Goal: Information Seeking & Learning: Learn about a topic

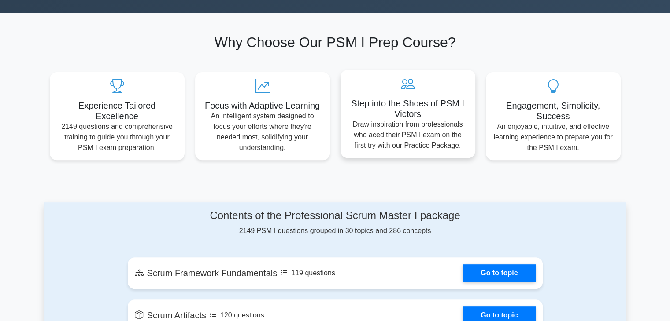
scroll to position [132, 0]
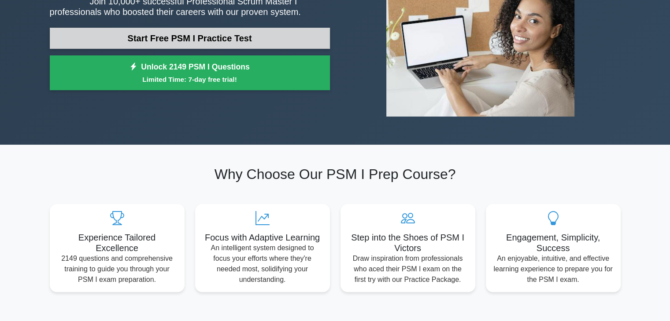
click at [265, 32] on link "Start Free PSM I Practice Test" at bounding box center [190, 38] width 280 height 21
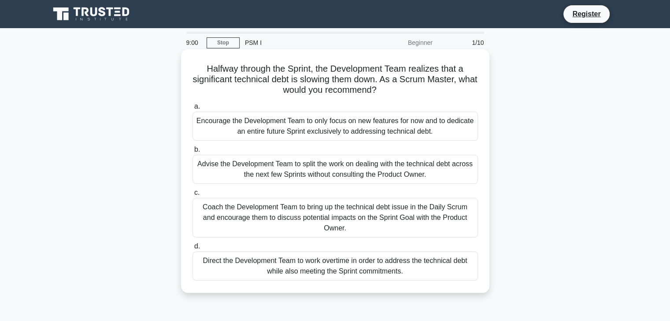
click at [425, 217] on div "Coach the Development Team to bring up the technical debt issue in the Daily Sc…" at bounding box center [334, 218] width 285 height 40
click at [192, 196] on input "c. Coach the Development Team to bring up the technical debt issue in the Daily…" at bounding box center [192, 193] width 0 height 6
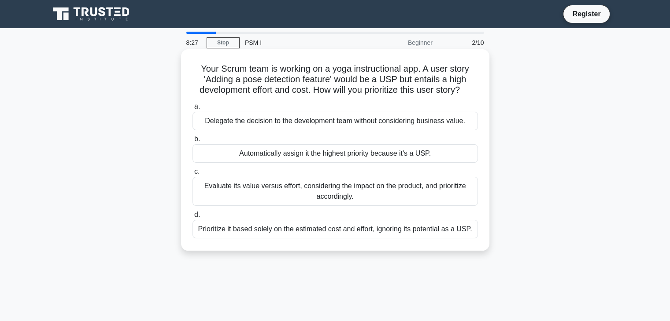
click at [402, 189] on div "Evaluate its value versus effort, considering the impact on the product, and pr…" at bounding box center [334, 191] width 285 height 29
click at [192, 175] on input "c. Evaluate its value versus effort, considering the impact on the product, and…" at bounding box center [192, 172] width 0 height 6
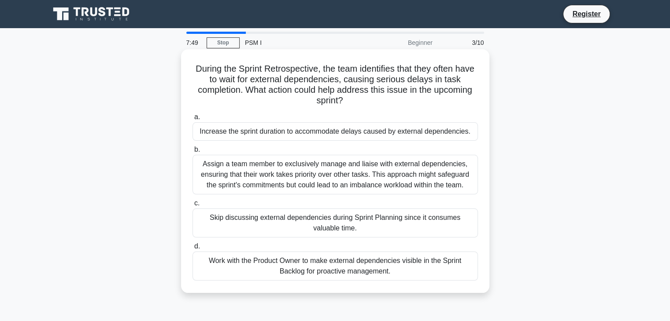
click at [410, 185] on div "Assign a team member to exclusively manage and liaise with external dependencie…" at bounding box center [334, 175] width 285 height 40
click at [192, 153] on input "b. Assign a team member to exclusively manage and liaise with external dependen…" at bounding box center [192, 150] width 0 height 6
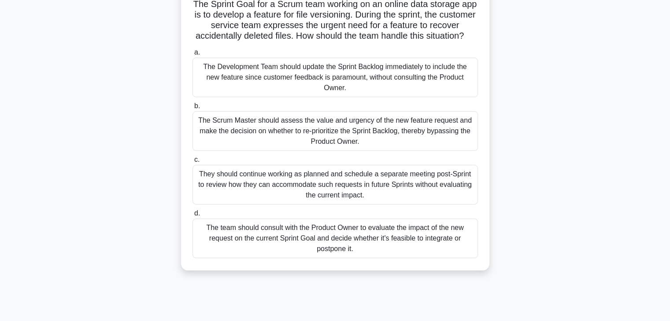
scroll to position [44, 0]
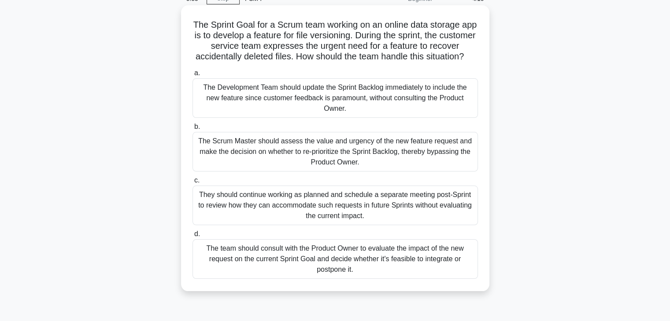
click at [402, 276] on div "The team should consult with the Product Owner to evaluate the impact of the ne…" at bounding box center [334, 260] width 285 height 40
click at [192, 237] on input "d. The team should consult with the Product Owner to evaluate the impact of the…" at bounding box center [192, 235] width 0 height 6
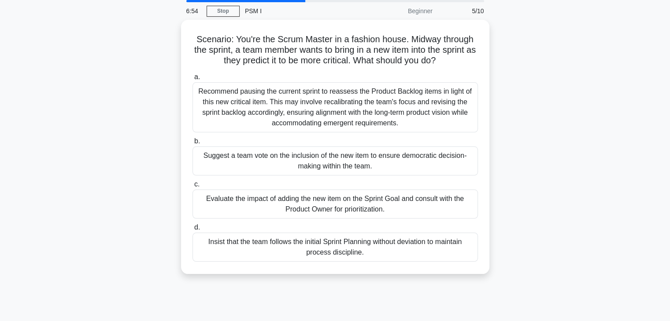
scroll to position [0, 0]
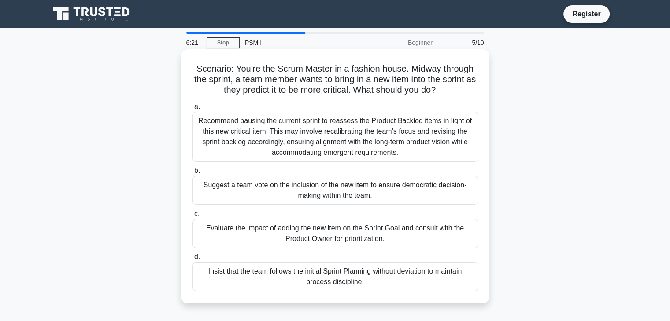
click at [365, 144] on div "Recommend pausing the current sprint to reassess the Product Backlog items in l…" at bounding box center [334, 137] width 285 height 50
click at [192, 110] on input "a. Recommend pausing the current sprint to reassess the Product Backlog items i…" at bounding box center [192, 107] width 0 height 6
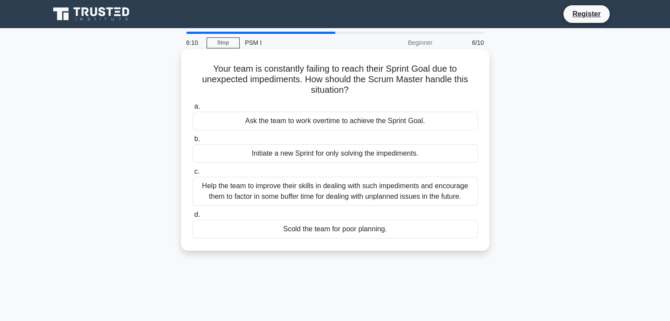
click at [387, 192] on div "Help the team to improve their skills in dealing with such impediments and enco…" at bounding box center [334, 191] width 285 height 29
click at [192, 175] on input "c. Help the team to improve their skills in dealing with such impediments and e…" at bounding box center [192, 172] width 0 height 6
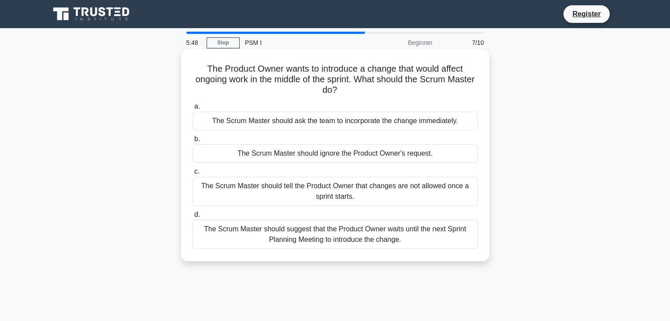
click at [379, 239] on div "The Scrum Master should suggest that the Product Owner waits until the next Spr…" at bounding box center [334, 234] width 285 height 29
click at [192, 218] on input "d. The Scrum Master should suggest that the Product Owner waits until the next …" at bounding box center [192, 215] width 0 height 6
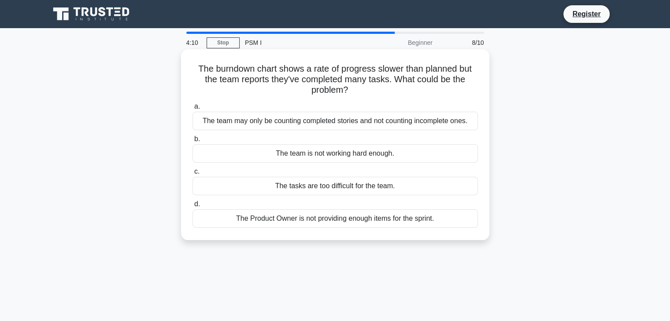
click at [441, 122] on div "The team may only be counting completed stories and not counting incomplete one…" at bounding box center [334, 121] width 285 height 18
click at [192, 110] on input "a. The team may only be counting completed stories and not counting incomplete …" at bounding box center [192, 107] width 0 height 6
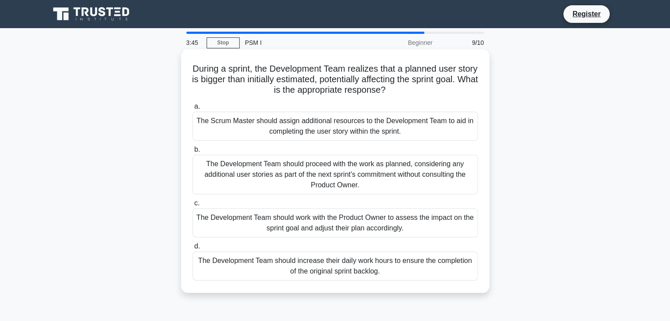
click at [401, 136] on div "The Scrum Master should assign additional resources to the Development Team to …" at bounding box center [334, 126] width 285 height 29
click at [192, 110] on input "a. The Scrum Master should assign additional resources to the Development Team …" at bounding box center [192, 107] width 0 height 6
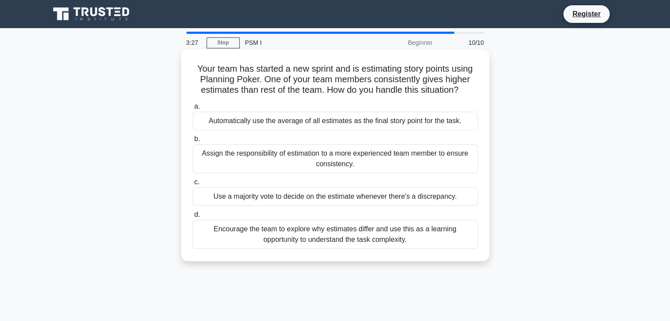
click at [419, 246] on div "Encourage the team to explore why estimates differ and use this as a learning o…" at bounding box center [334, 234] width 285 height 29
click at [192, 218] on input "d. Encourage the team to explore why estimates differ and use this as a learnin…" at bounding box center [192, 215] width 0 height 6
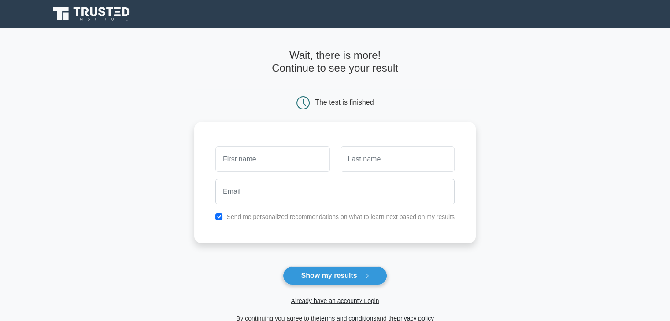
click at [292, 157] on input "text" at bounding box center [272, 160] width 114 height 26
drag, startPoint x: 292, startPoint y: 157, endPoint x: 293, endPoint y: 162, distance: 4.5
click at [291, 157] on input "Leom" at bounding box center [272, 160] width 114 height 26
type input "Leomar"
click at [377, 169] on input "text" at bounding box center [397, 160] width 114 height 26
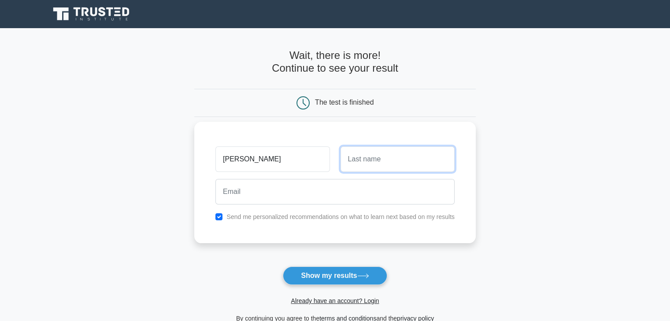
type input "Olario"
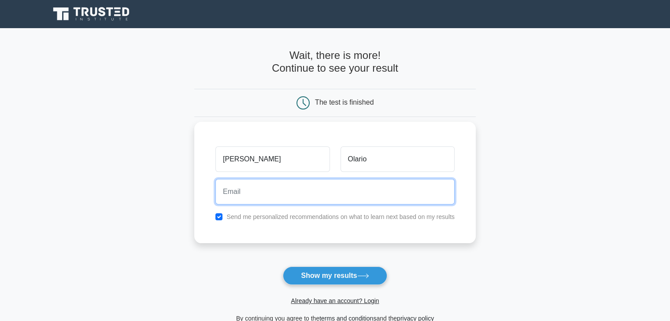
click at [351, 191] on input "email" at bounding box center [334, 192] width 239 height 26
type input "olarioleomar12@gmail.com"
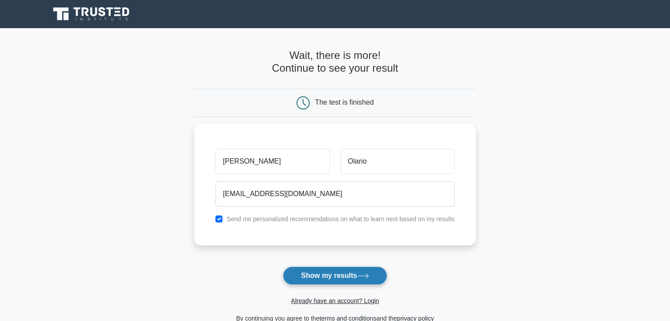
click at [348, 277] on button "Show my results" at bounding box center [335, 276] width 104 height 18
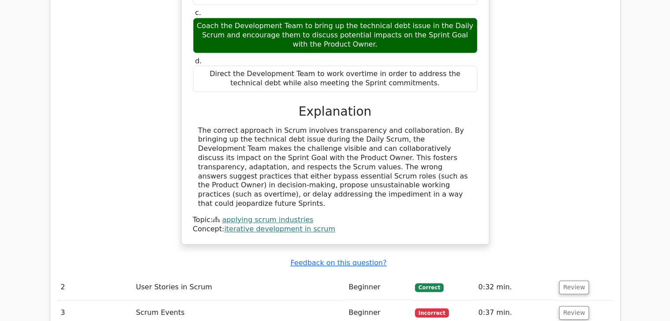
scroll to position [1145, 0]
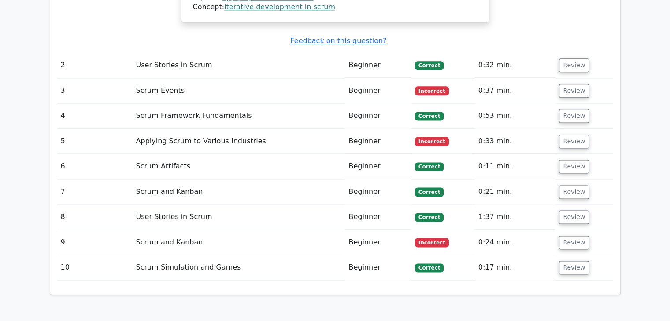
click at [156, 78] on td "Scrum Events" at bounding box center [239, 90] width 213 height 25
click at [561, 84] on button "Review" at bounding box center [574, 91] width 30 height 14
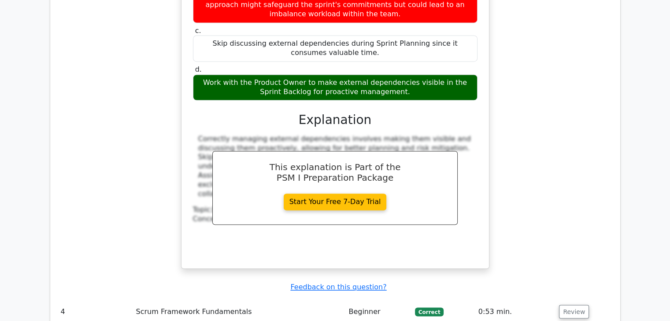
scroll to position [1453, 0]
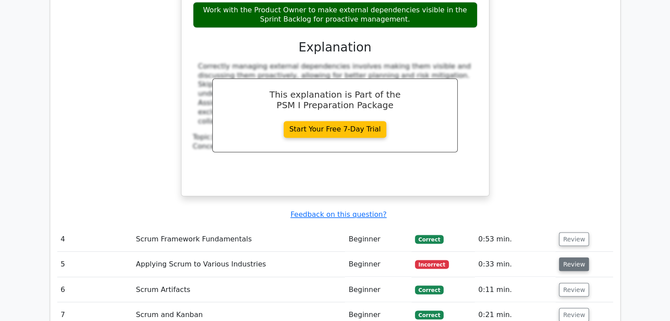
click at [567, 258] on button "Review" at bounding box center [574, 265] width 30 height 14
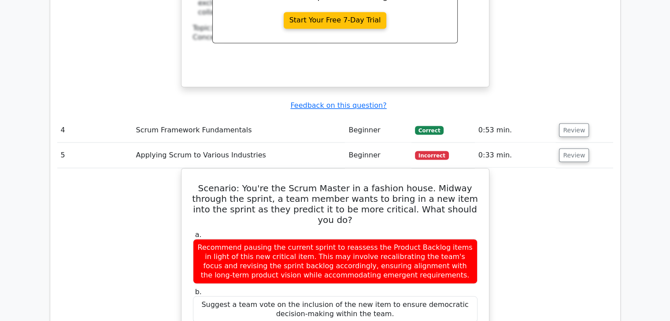
scroll to position [1541, 0]
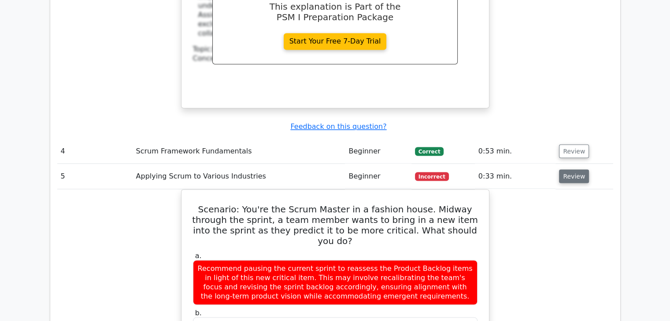
click at [574, 170] on button "Review" at bounding box center [574, 177] width 30 height 14
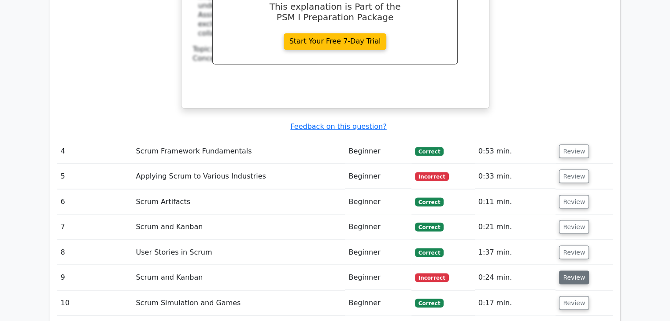
click at [569, 271] on button "Review" at bounding box center [574, 278] width 30 height 14
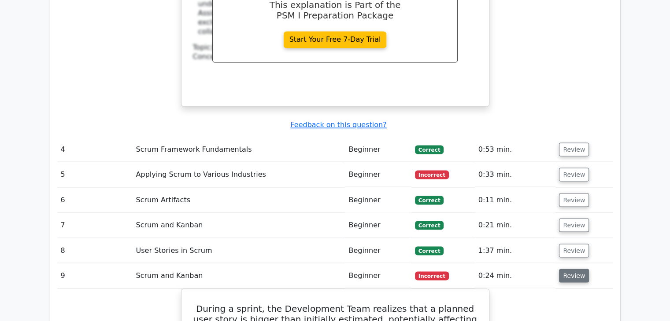
scroll to position [1453, 0]
